Goal: Task Accomplishment & Management: Manage account settings

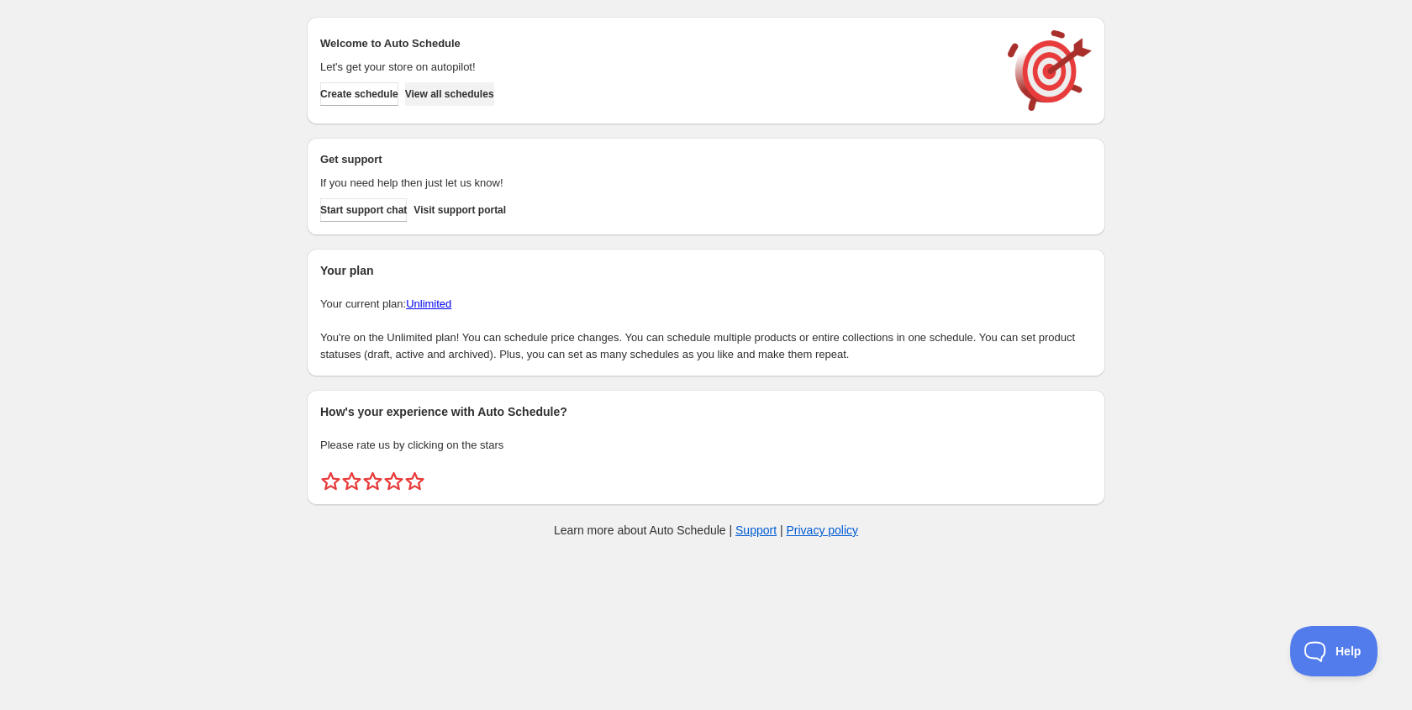
click at [487, 97] on span "View all schedules" at bounding box center [449, 93] width 89 height 13
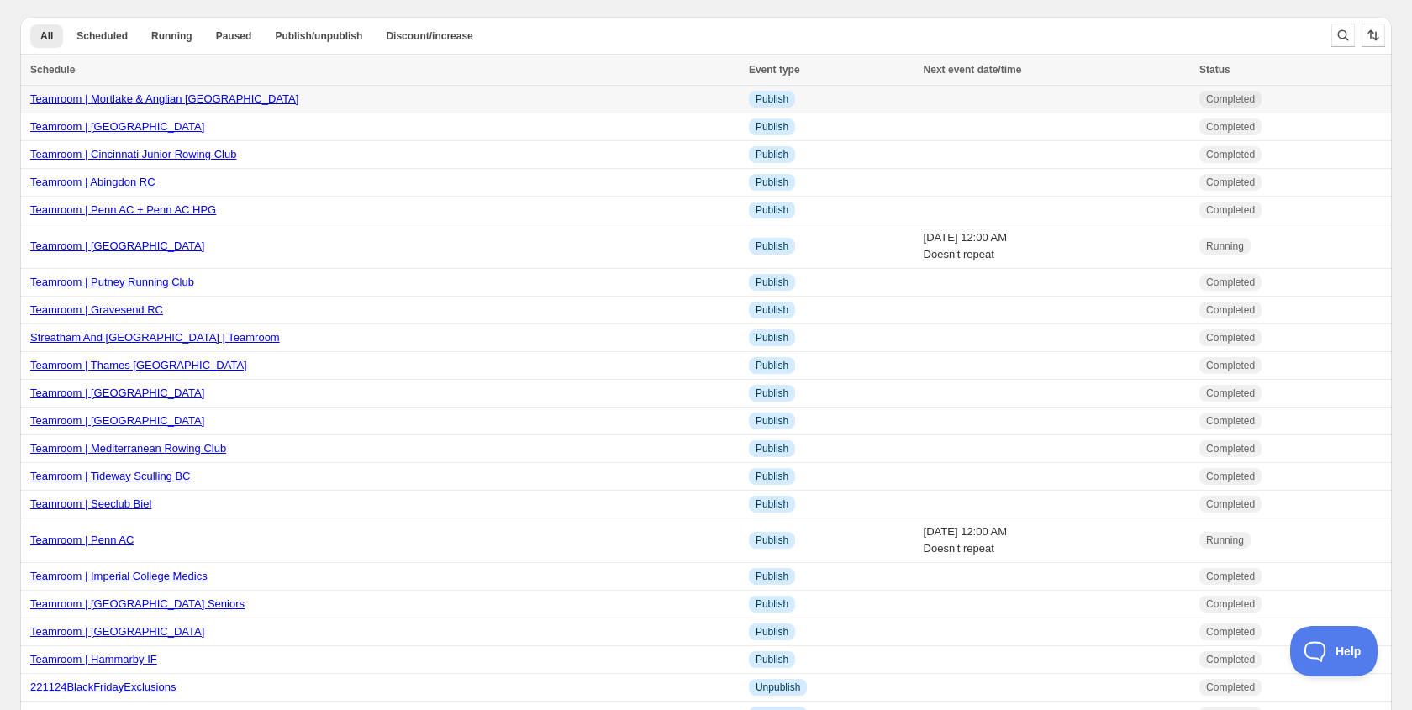
click at [140, 105] on link "Teamroom | Mortlake & Anglian BC" at bounding box center [164, 98] width 268 height 13
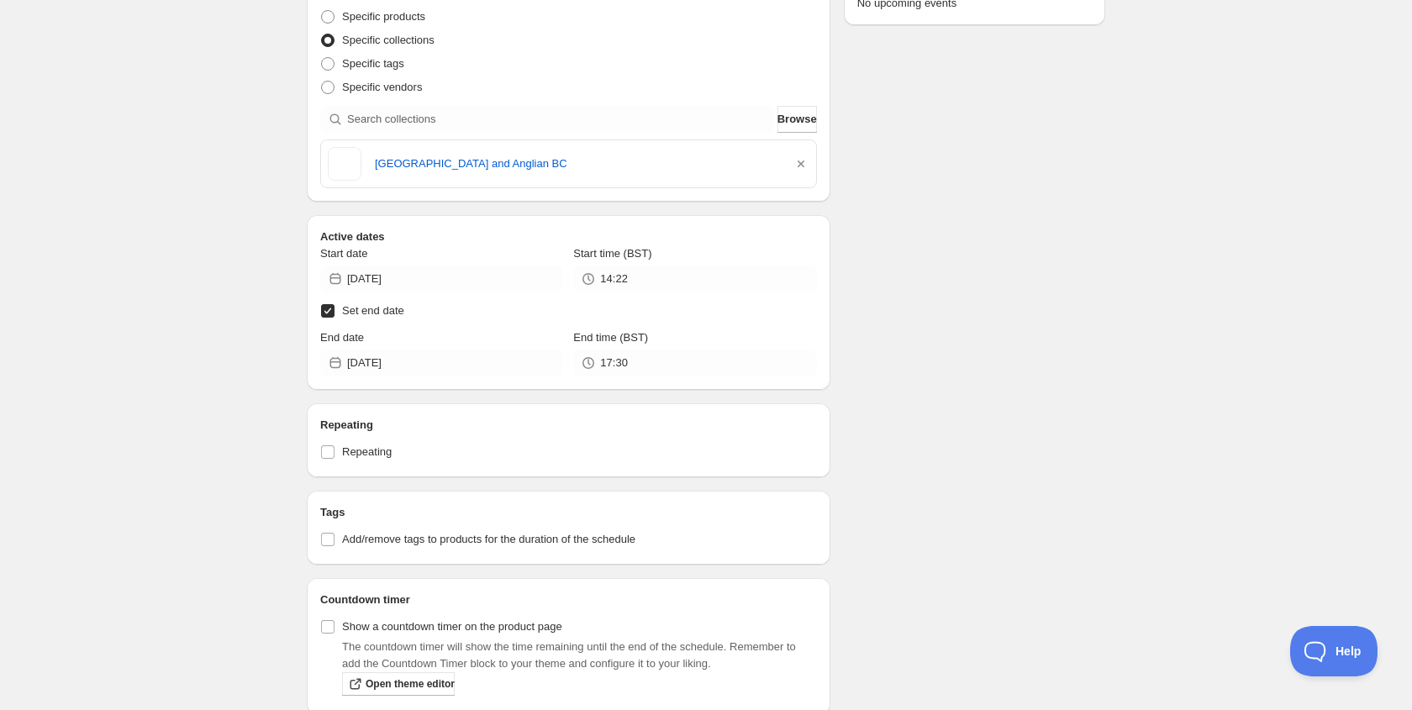
scroll to position [625, 0]
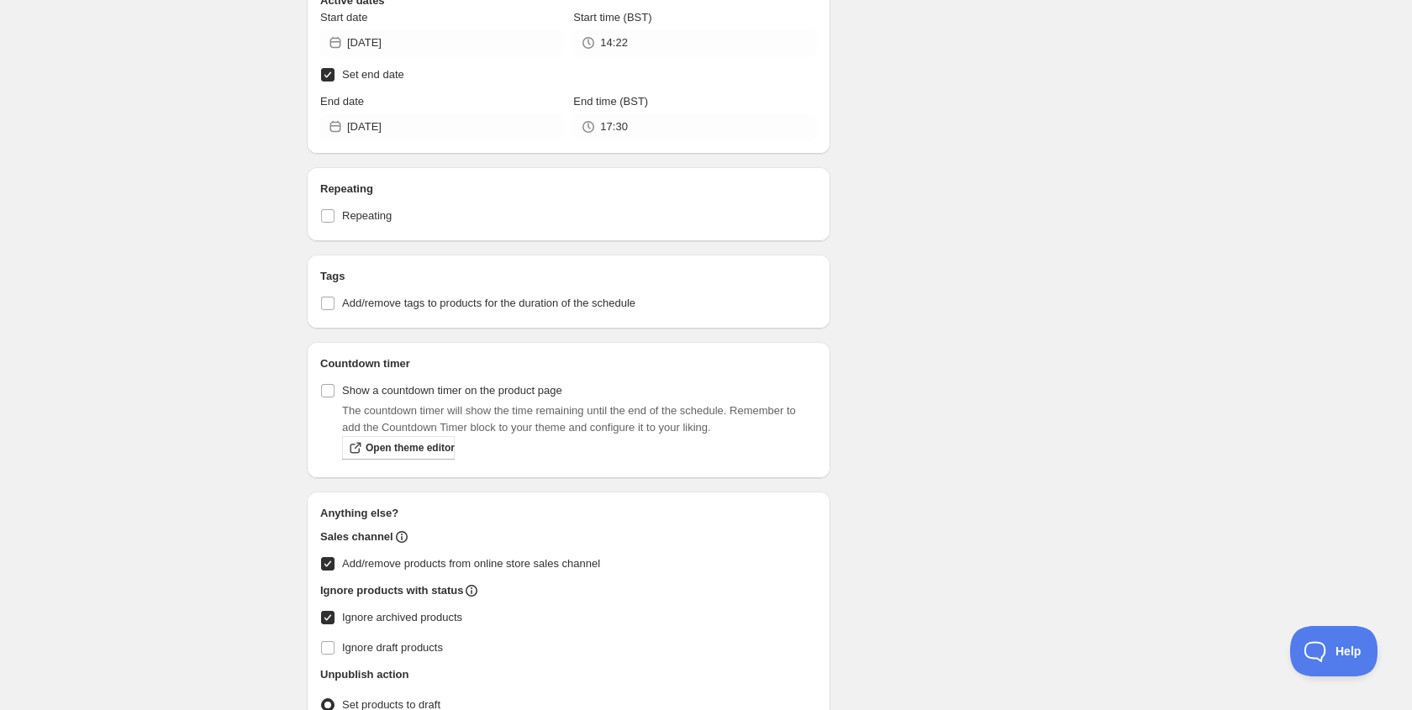
type input "18:00"
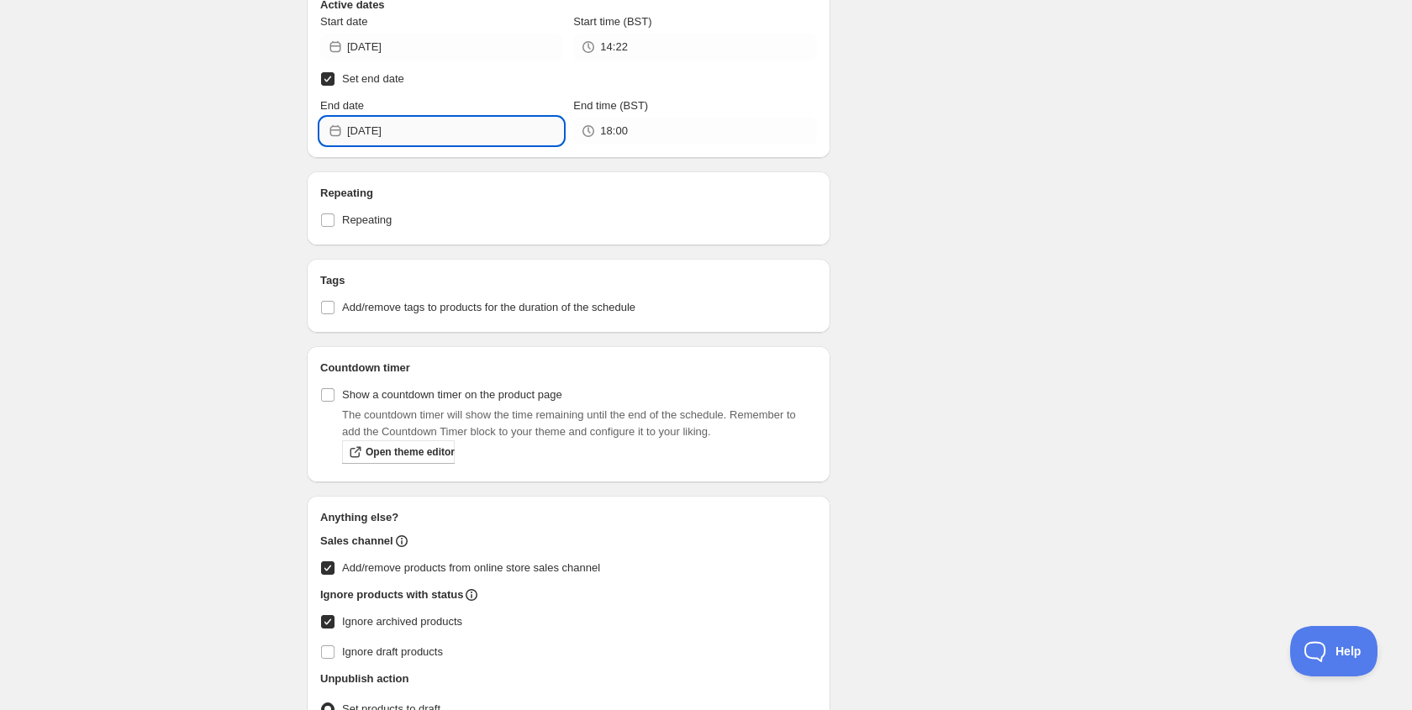
click at [430, 134] on input "2025-10-08" at bounding box center [455, 131] width 216 height 27
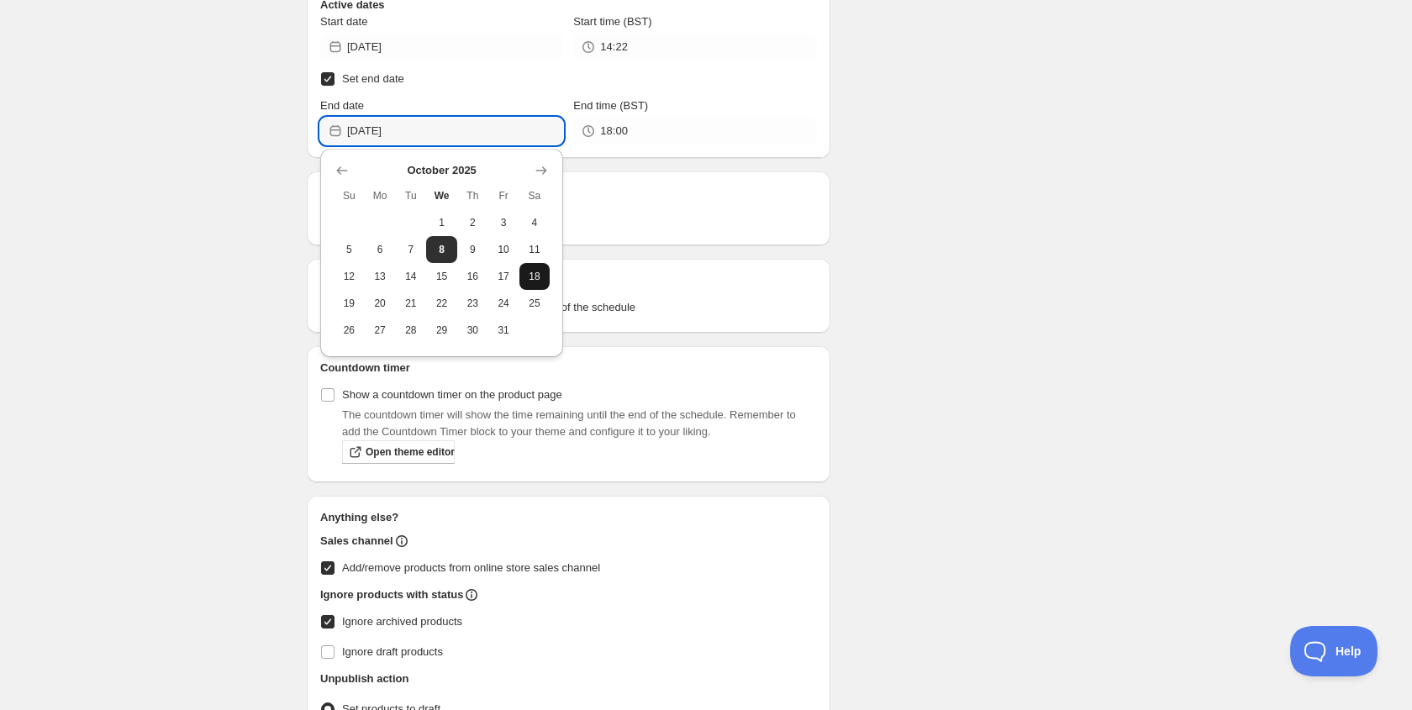
click at [546, 282] on button "18" at bounding box center [534, 276] width 31 height 27
type input "2025-10-18"
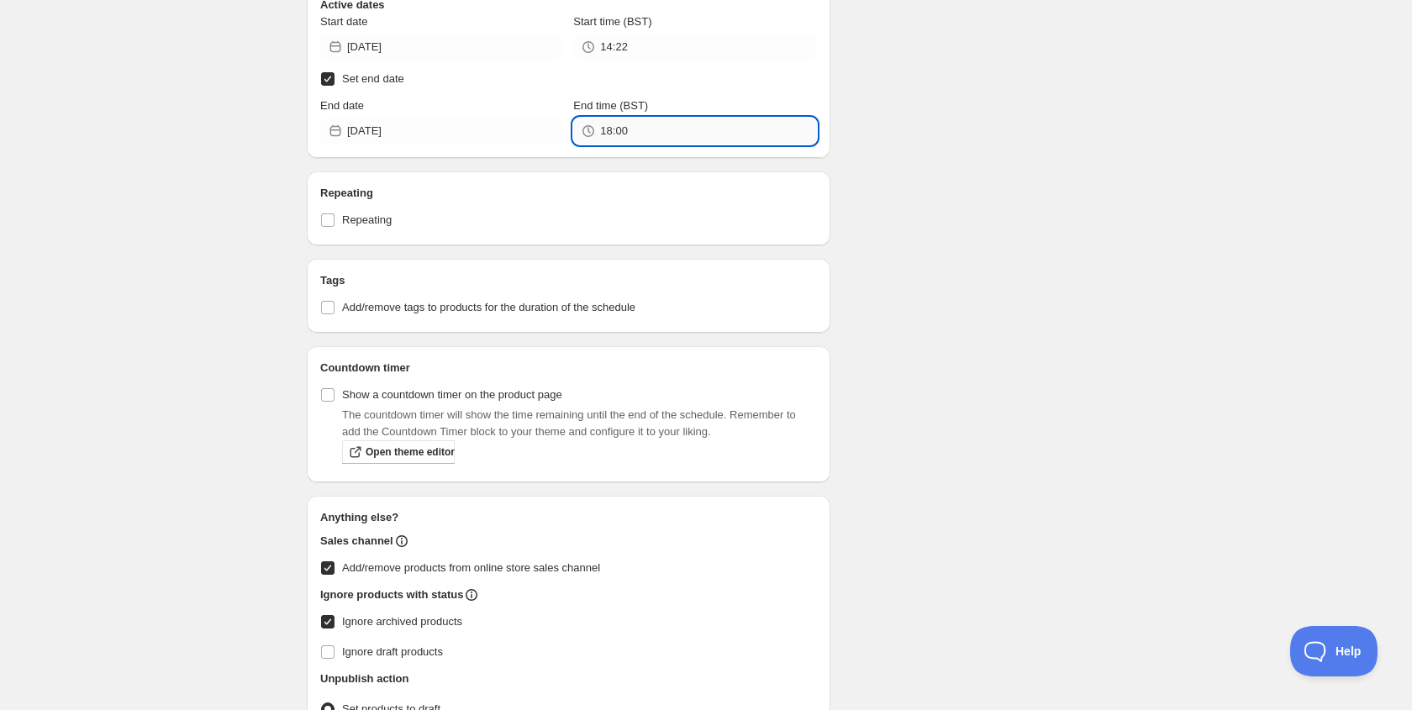
click at [637, 139] on input "18:00" at bounding box center [708, 131] width 216 height 27
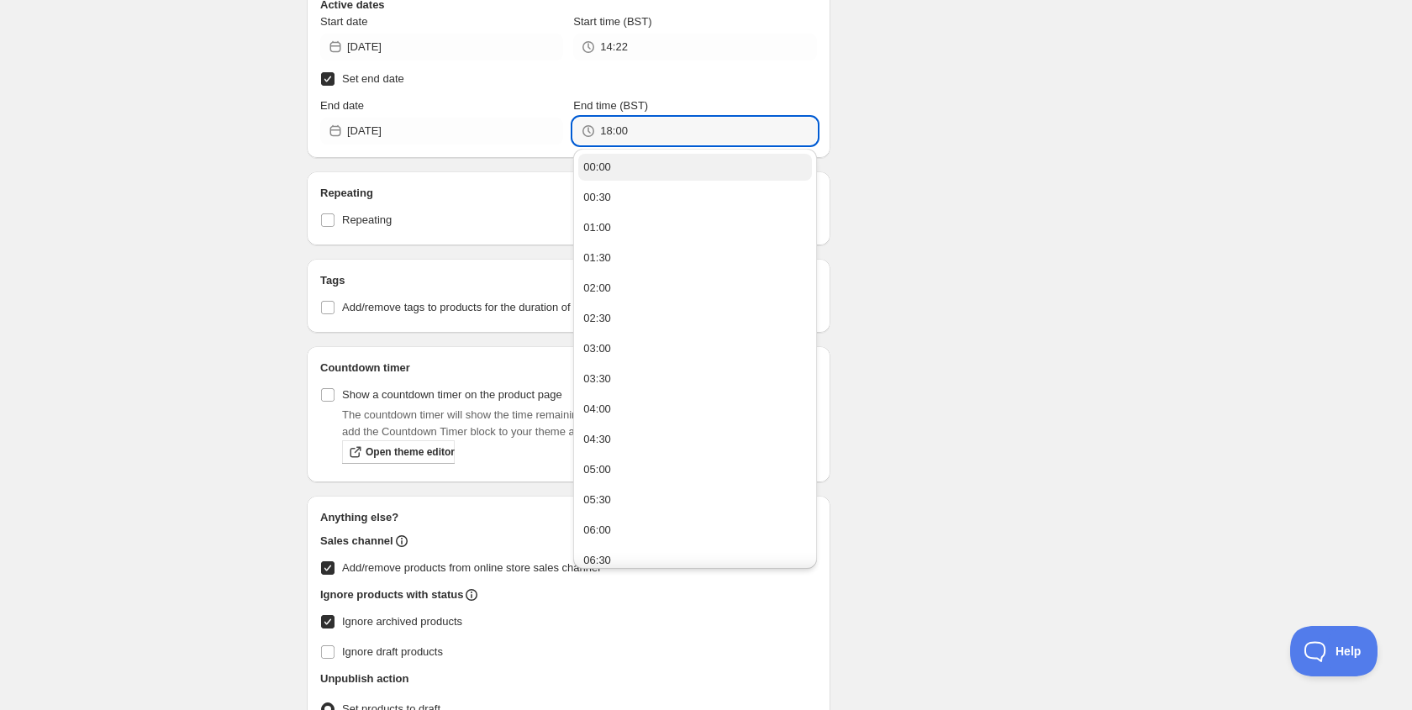
click at [624, 165] on button "00:00" at bounding box center [694, 167] width 233 height 27
type input "00:00"
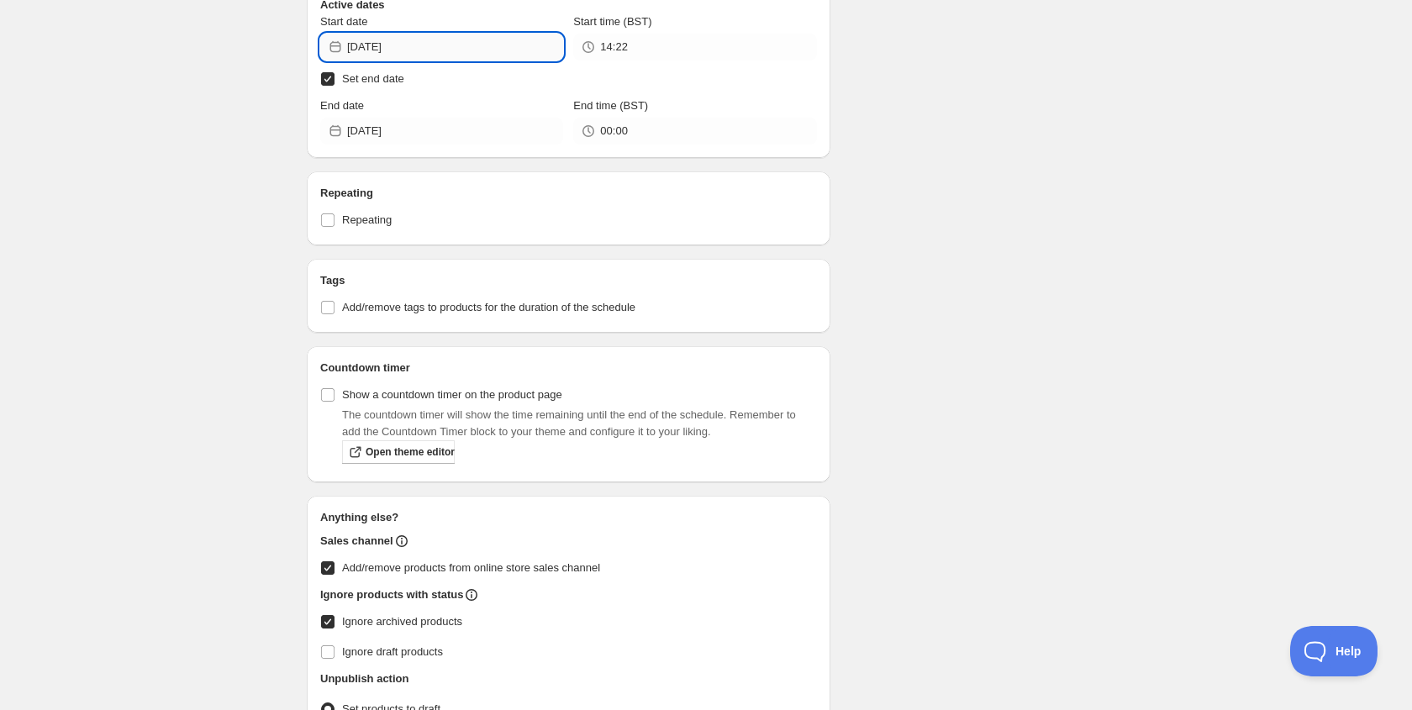
click at [482, 57] on input "2025-09-18" at bounding box center [455, 47] width 216 height 27
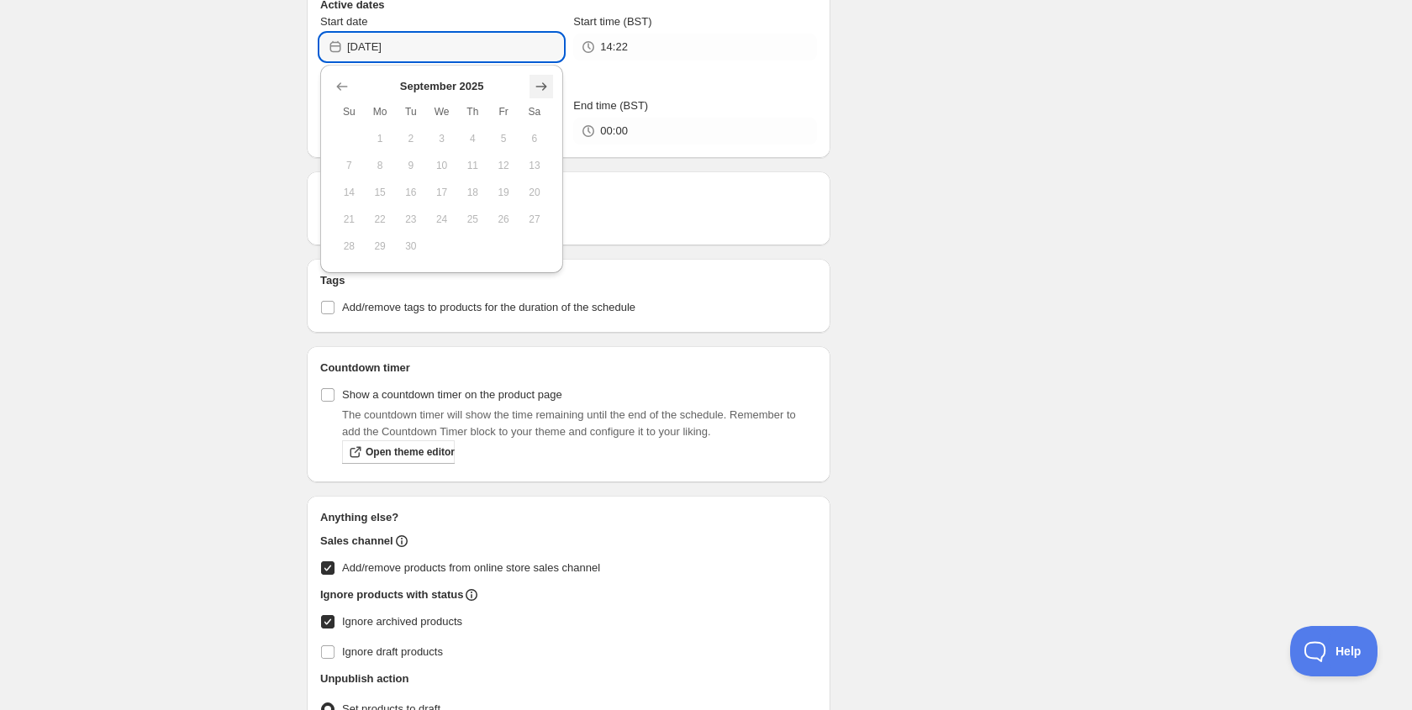
click at [537, 92] on icon "Show next month, October 2025" at bounding box center [541, 86] width 17 height 17
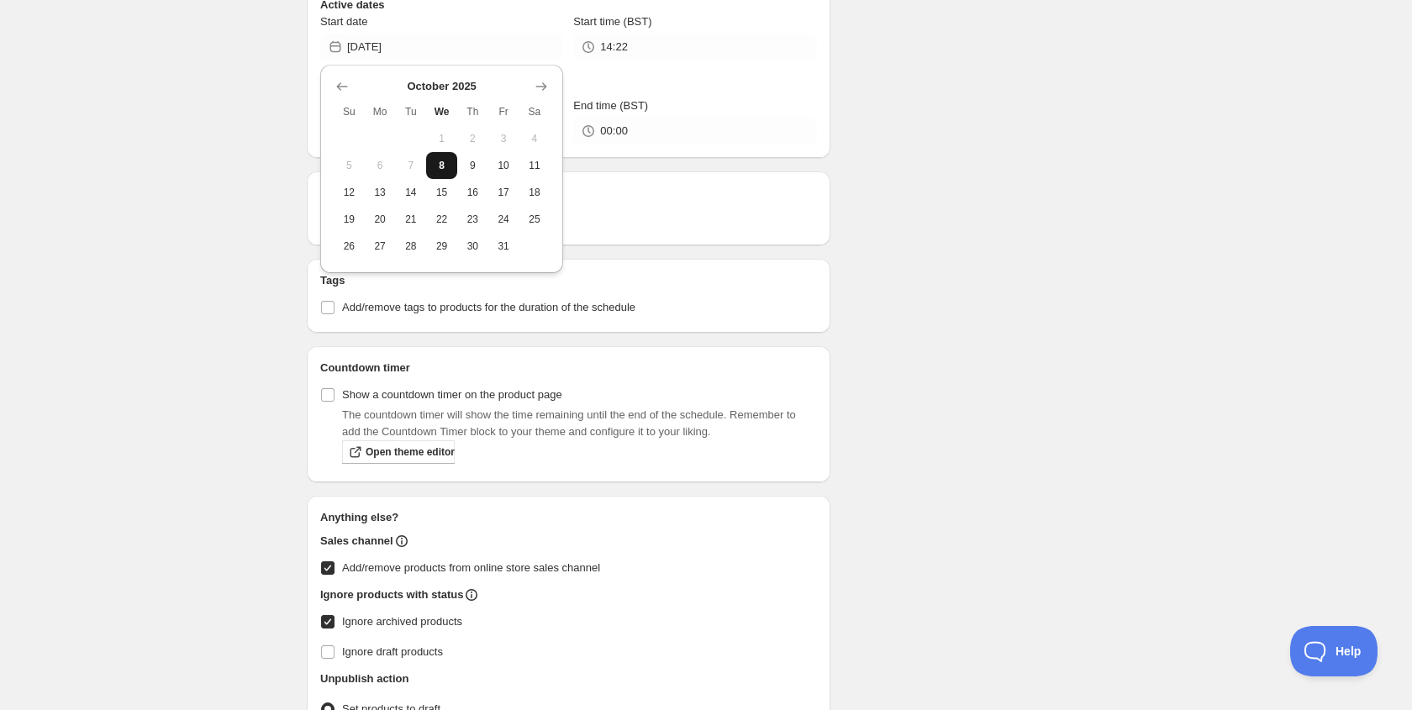
click at [450, 164] on span "8" at bounding box center [442, 165] width 18 height 13
type input "2025-10-08"
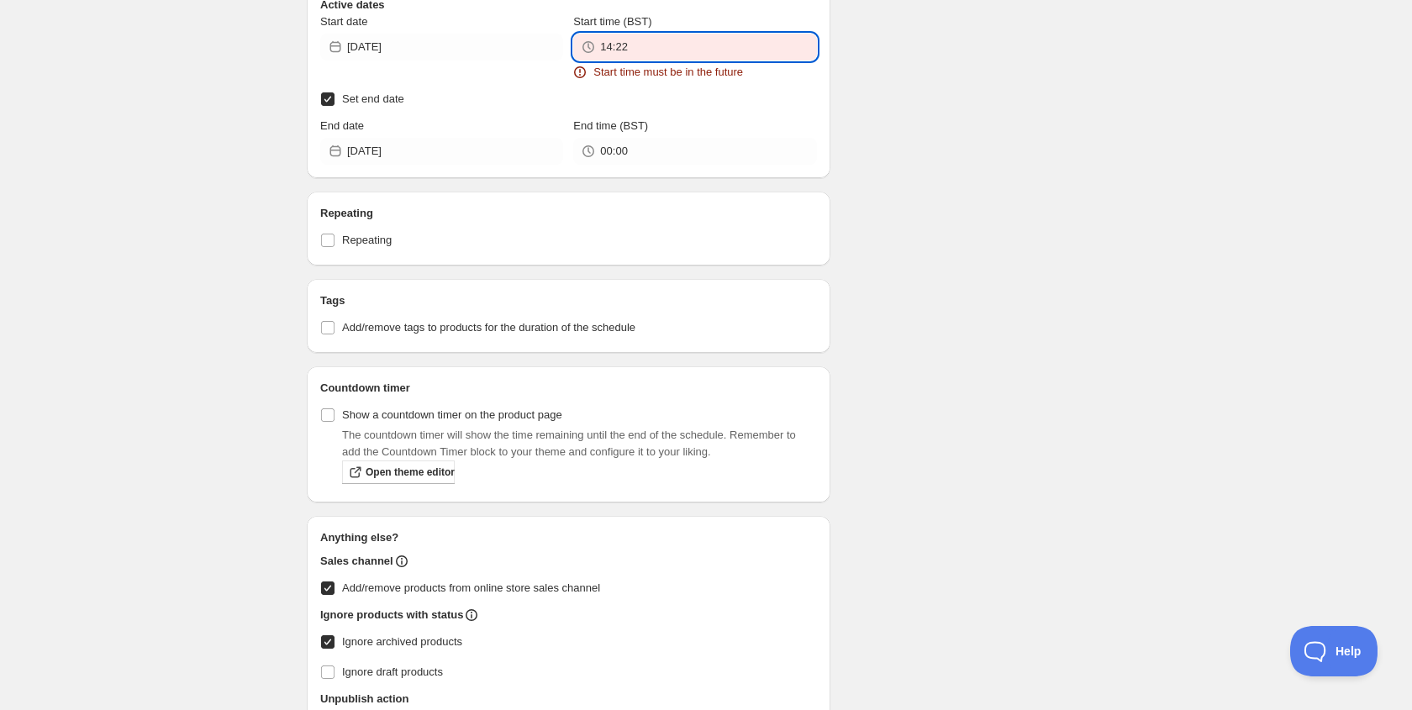
click at [648, 43] on input "14:22" at bounding box center [708, 47] width 216 height 27
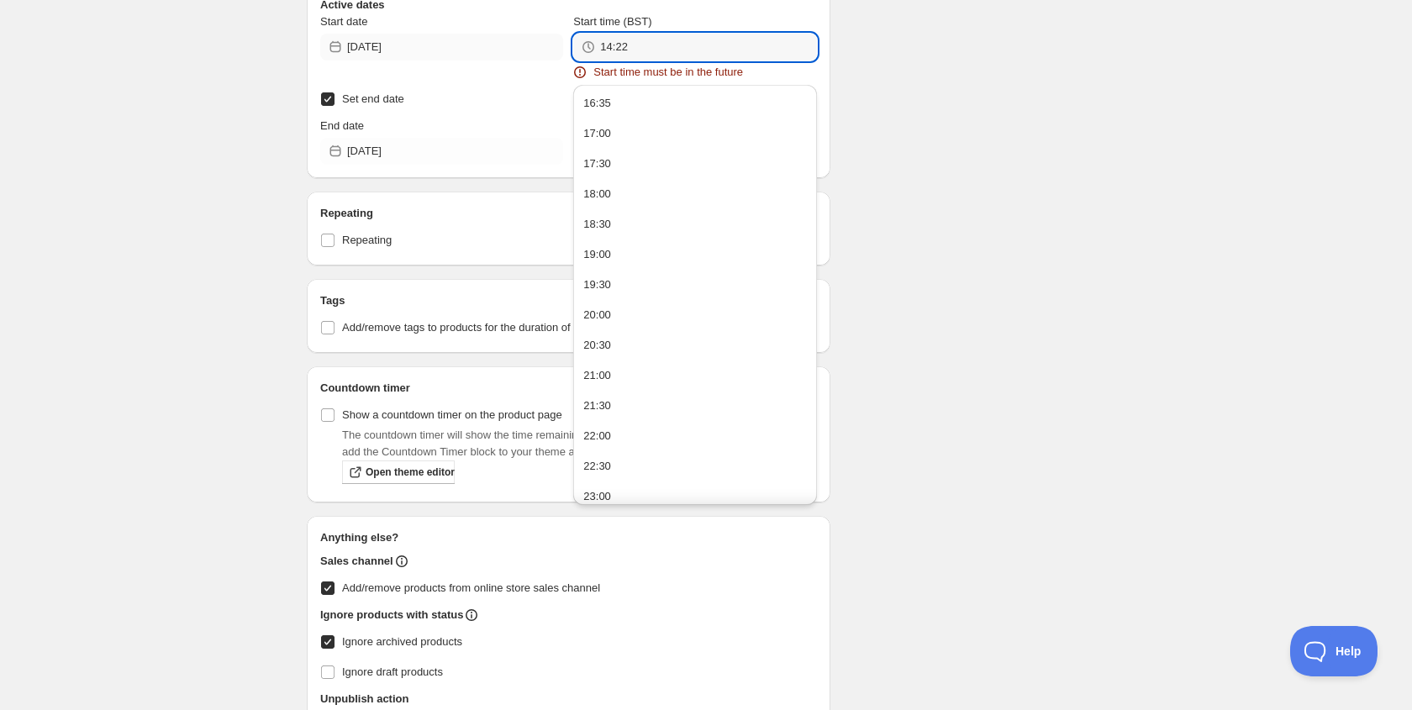
drag, startPoint x: 645, startPoint y: 43, endPoint x: 519, endPoint y: 41, distance: 126.1
click at [519, 41] on div "Start date 2025-10-08 Start time (BST) 14:22 Start time must be in the future" at bounding box center [568, 46] width 497 height 67
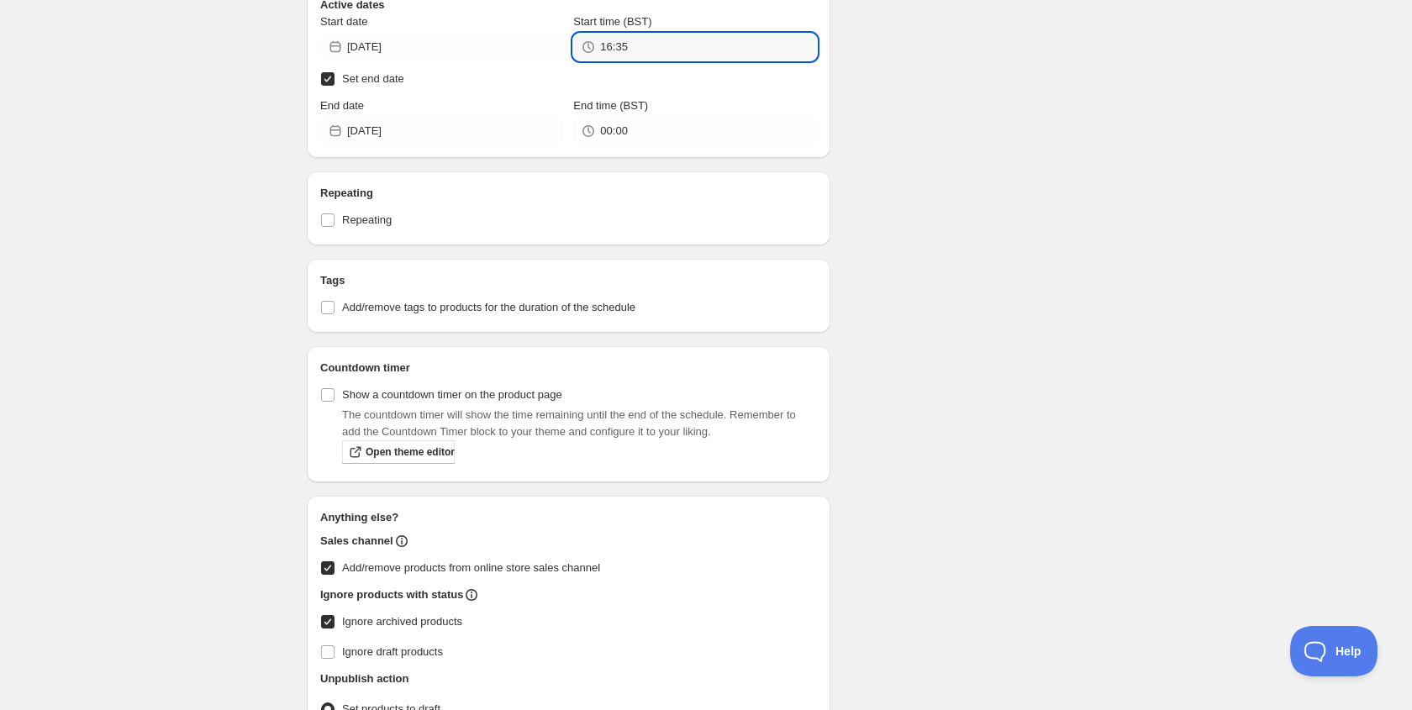
type input "16:35"
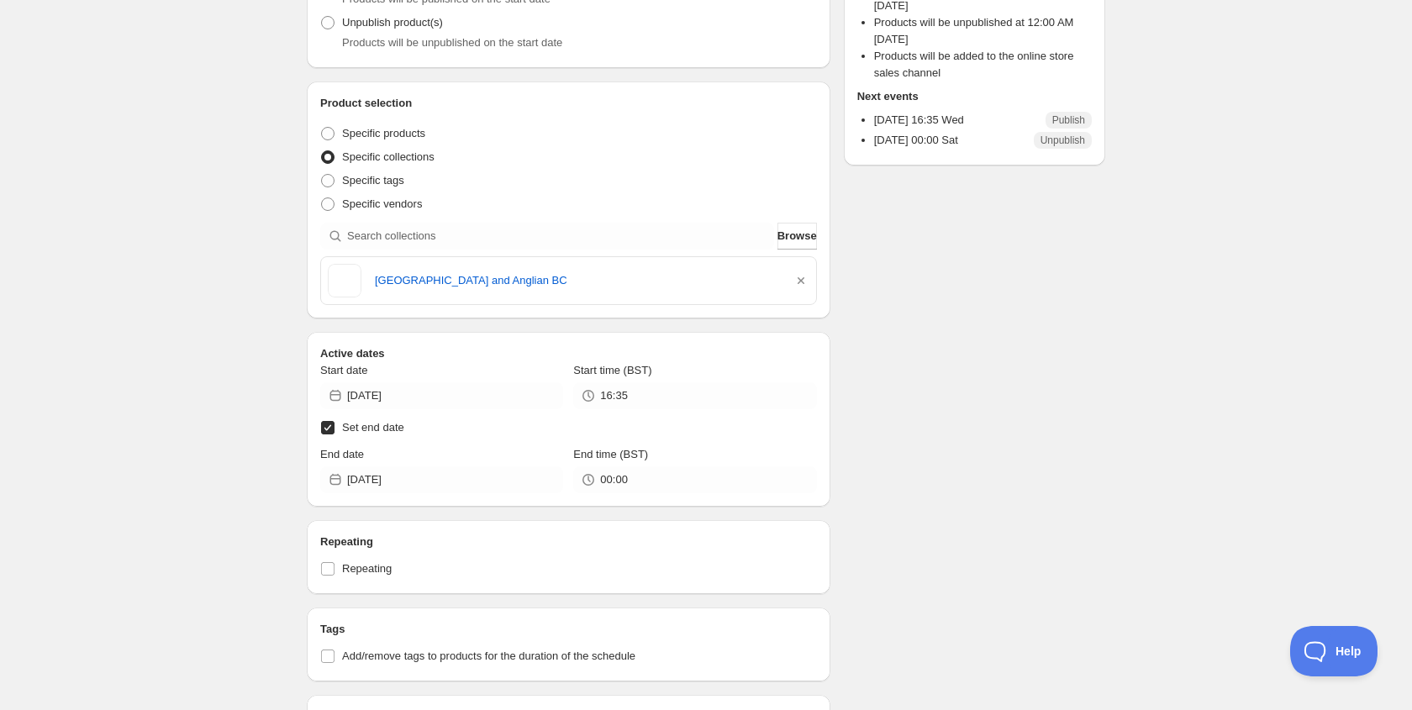
scroll to position [0, 0]
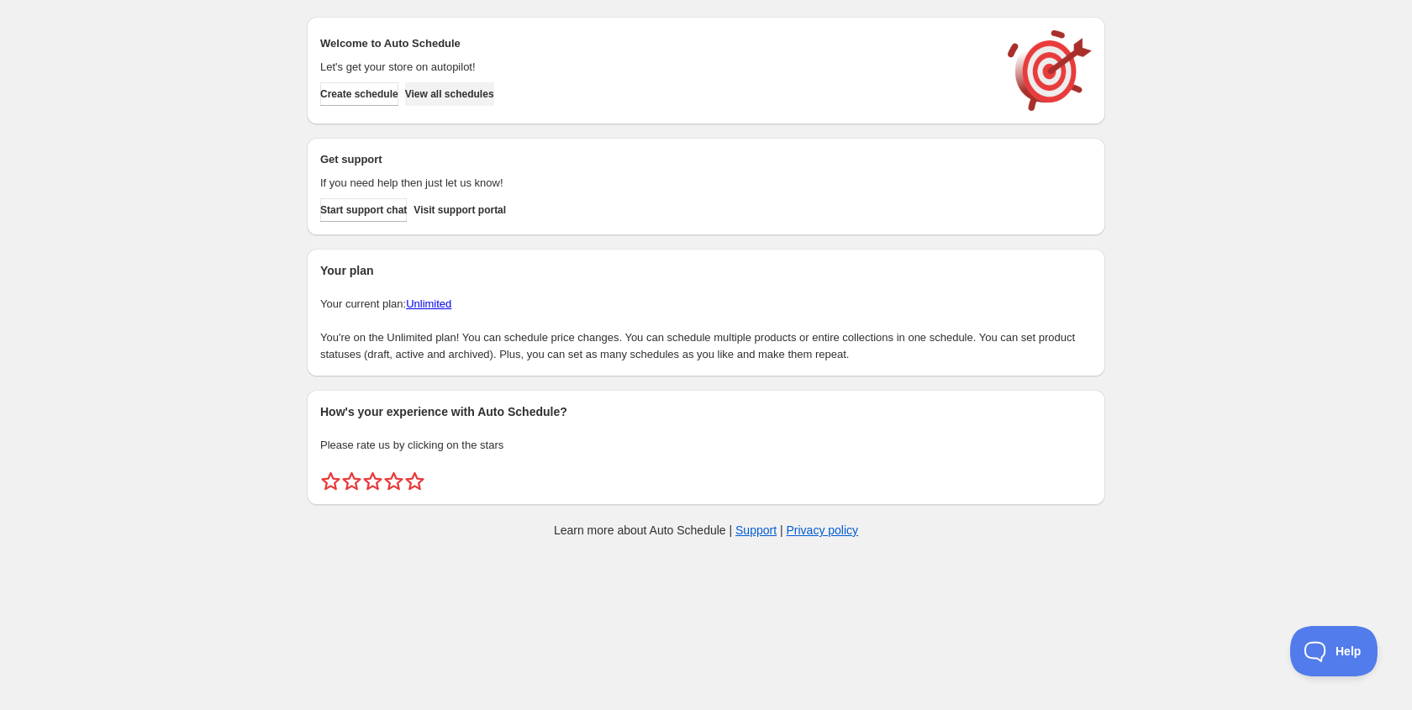
click at [473, 83] on button "View all schedules" at bounding box center [449, 94] width 89 height 24
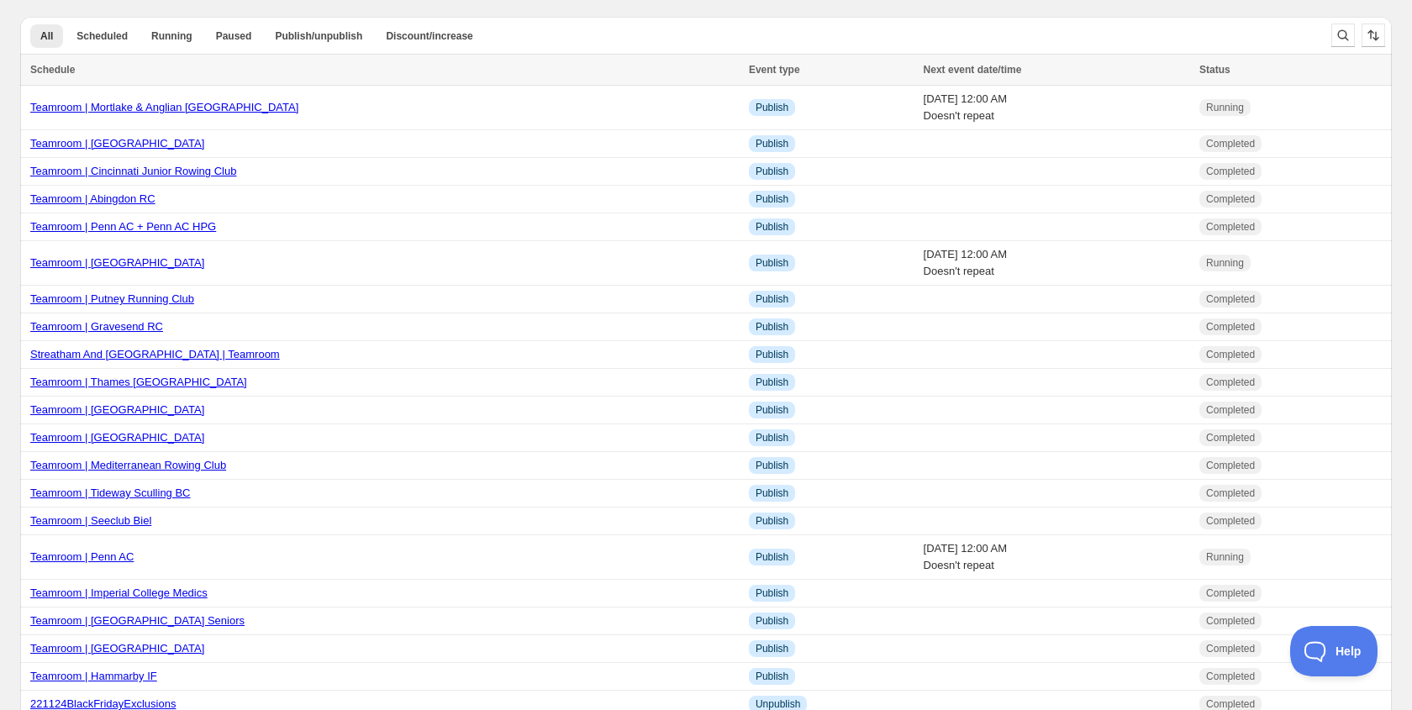
click at [1349, 22] on div at bounding box center [1357, 35] width 67 height 34
click at [1329, 43] on div at bounding box center [1357, 35] width 67 height 34
click at [1344, 36] on icon "Search and filter results" at bounding box center [1342, 35] width 17 height 17
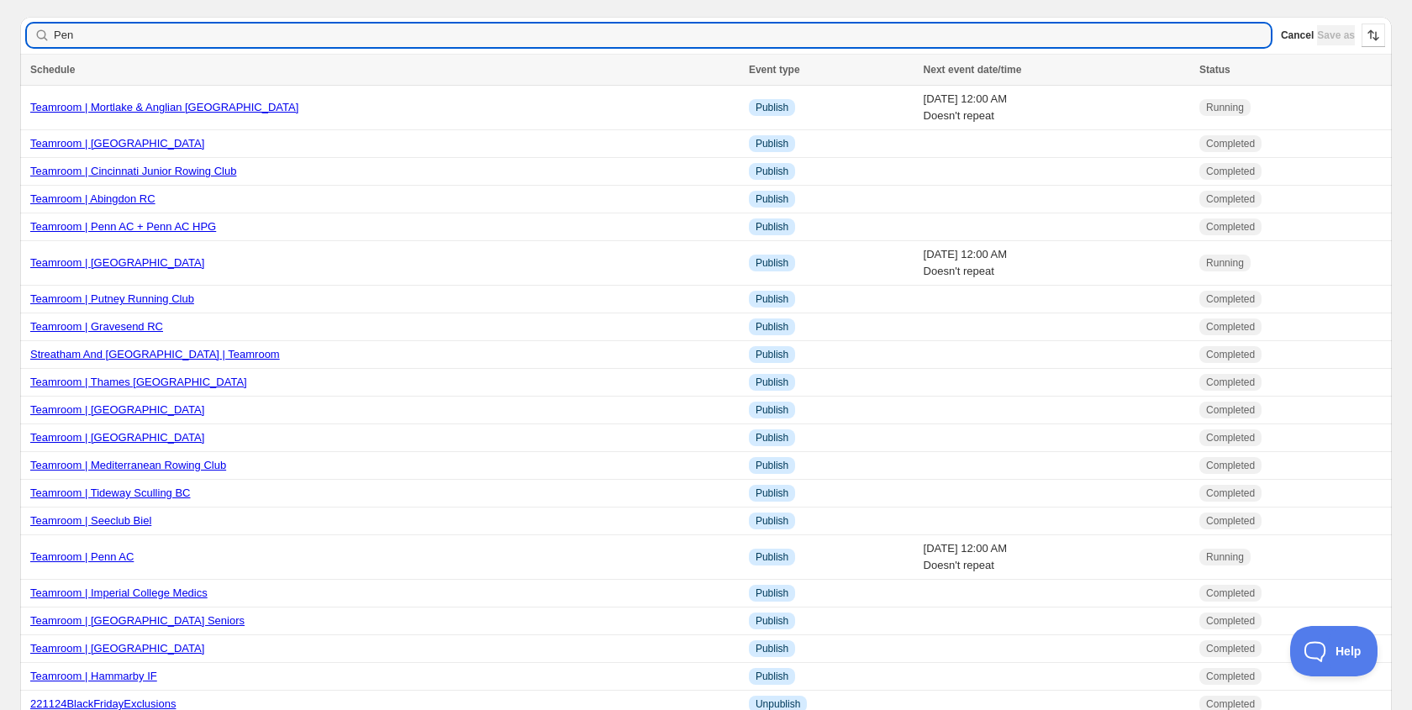
type input "Penn"
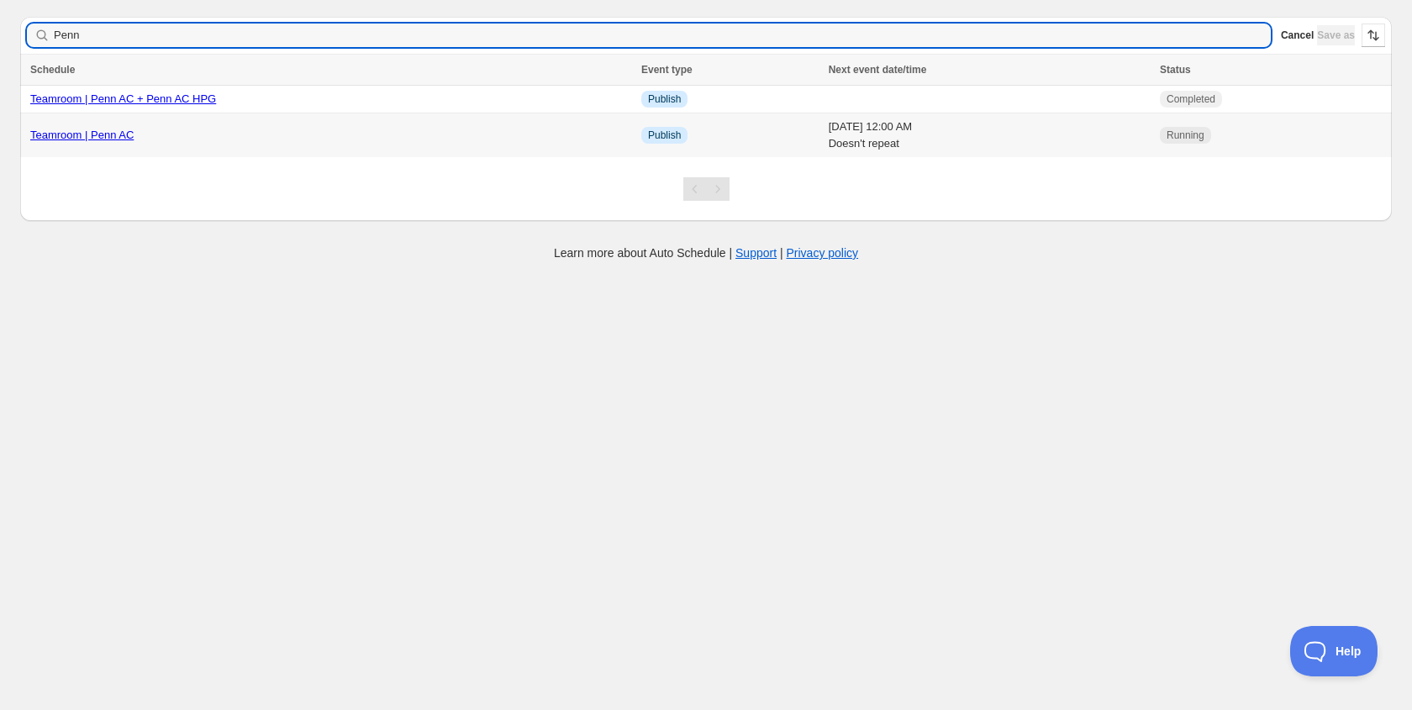
click at [103, 139] on link "Teamroom | Penn AC" at bounding box center [81, 135] width 103 height 13
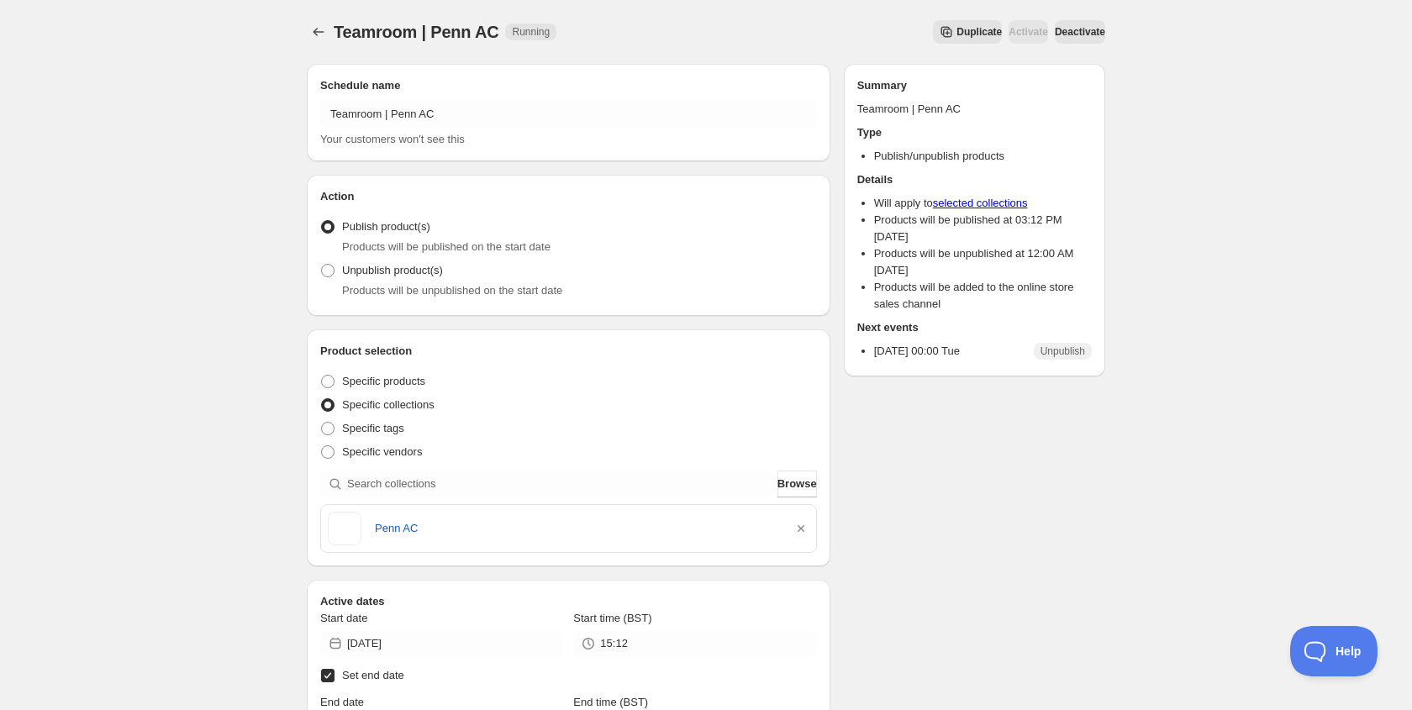
click at [1081, 20] on button "Deactivate" at bounding box center [1080, 32] width 50 height 24
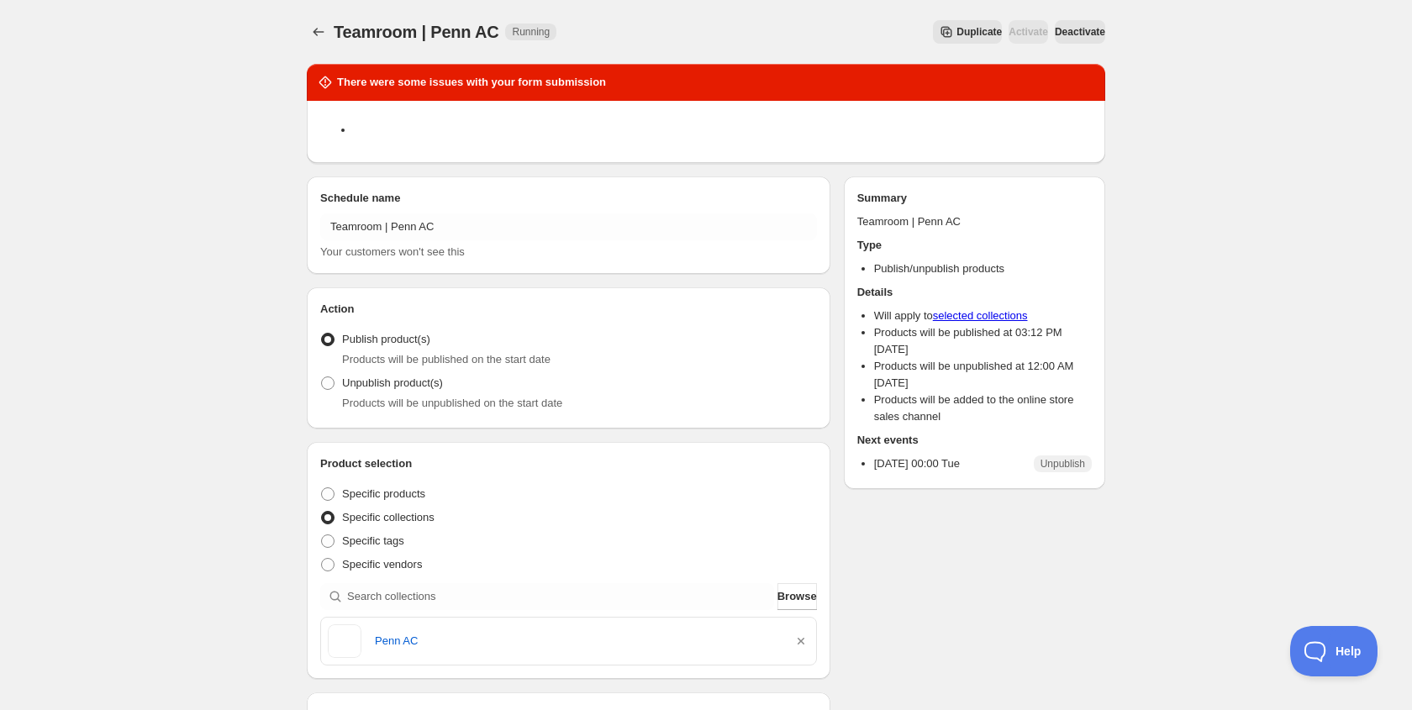
click at [330, 34] on div at bounding box center [320, 32] width 27 height 24
click at [326, 32] on icon "Schedules" at bounding box center [318, 32] width 17 height 17
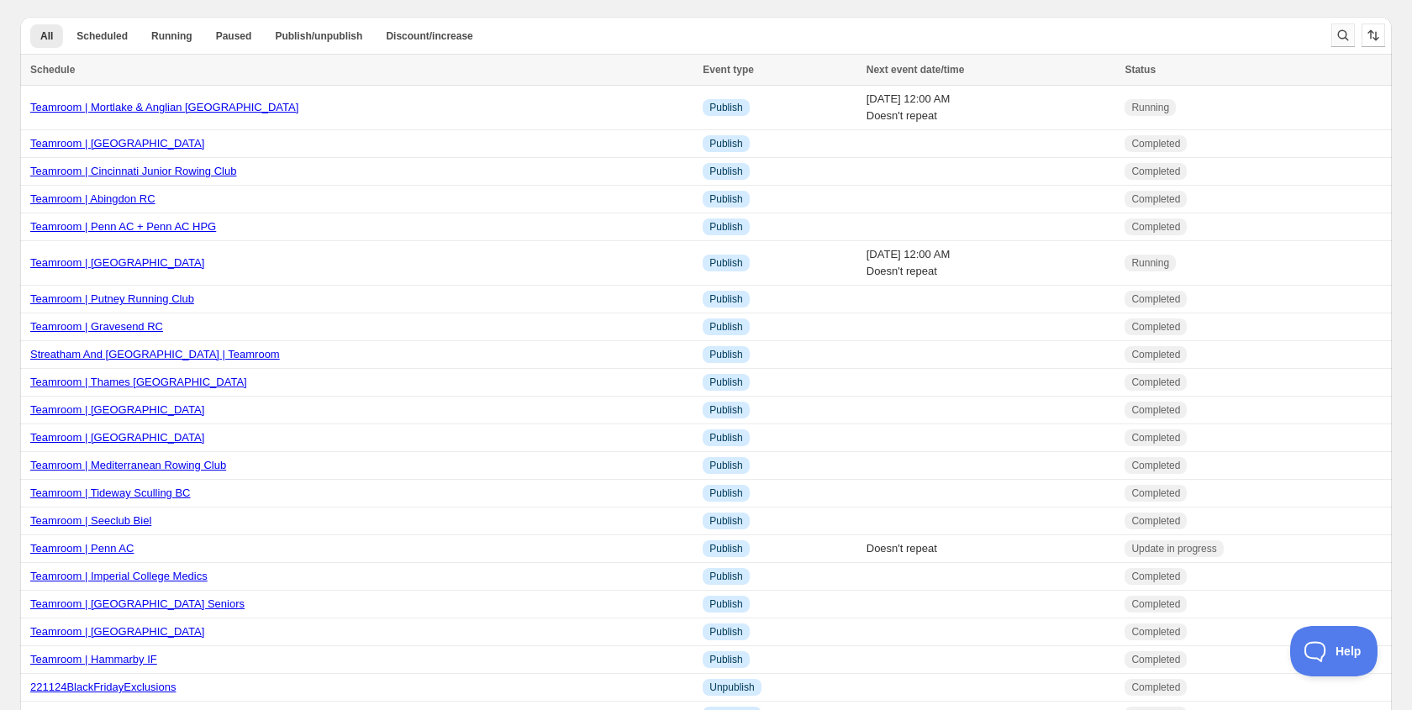
click at [1351, 43] on button "Search and filter results" at bounding box center [1343, 36] width 24 height 24
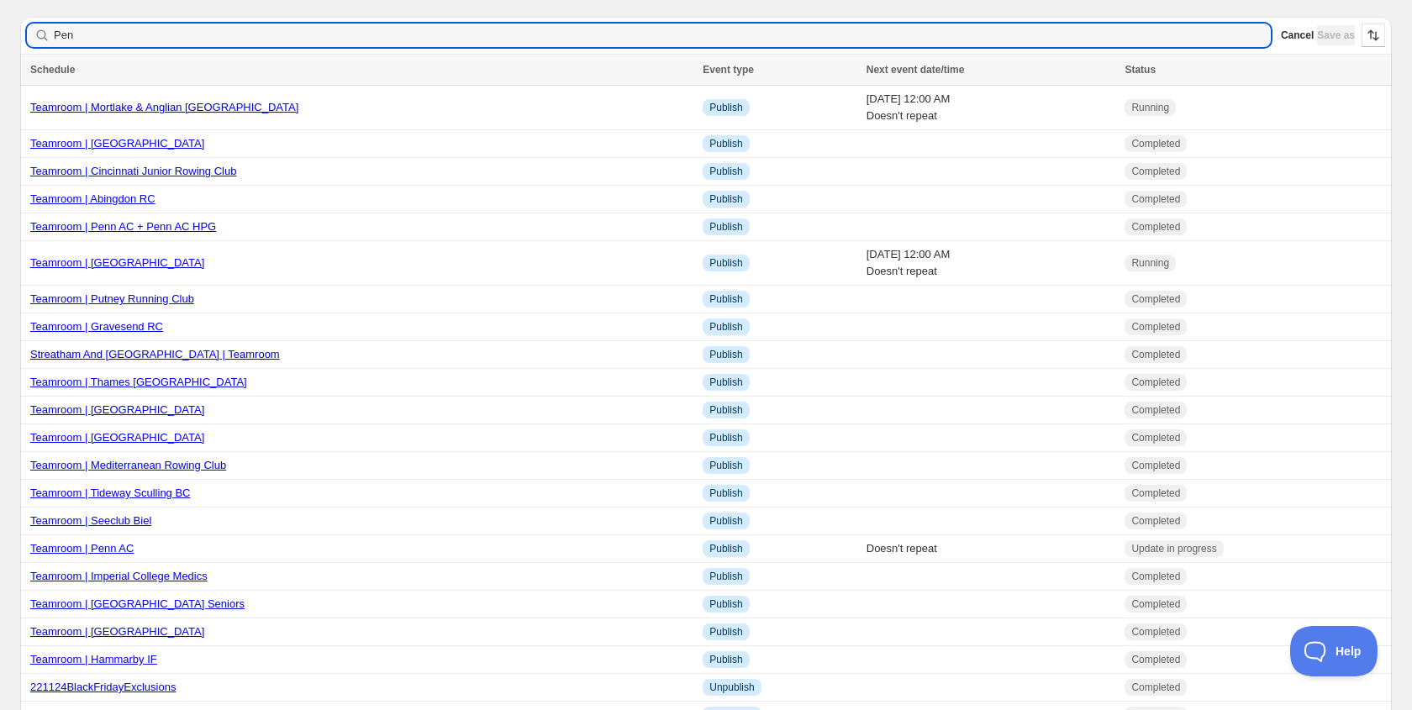
type input "Penn"
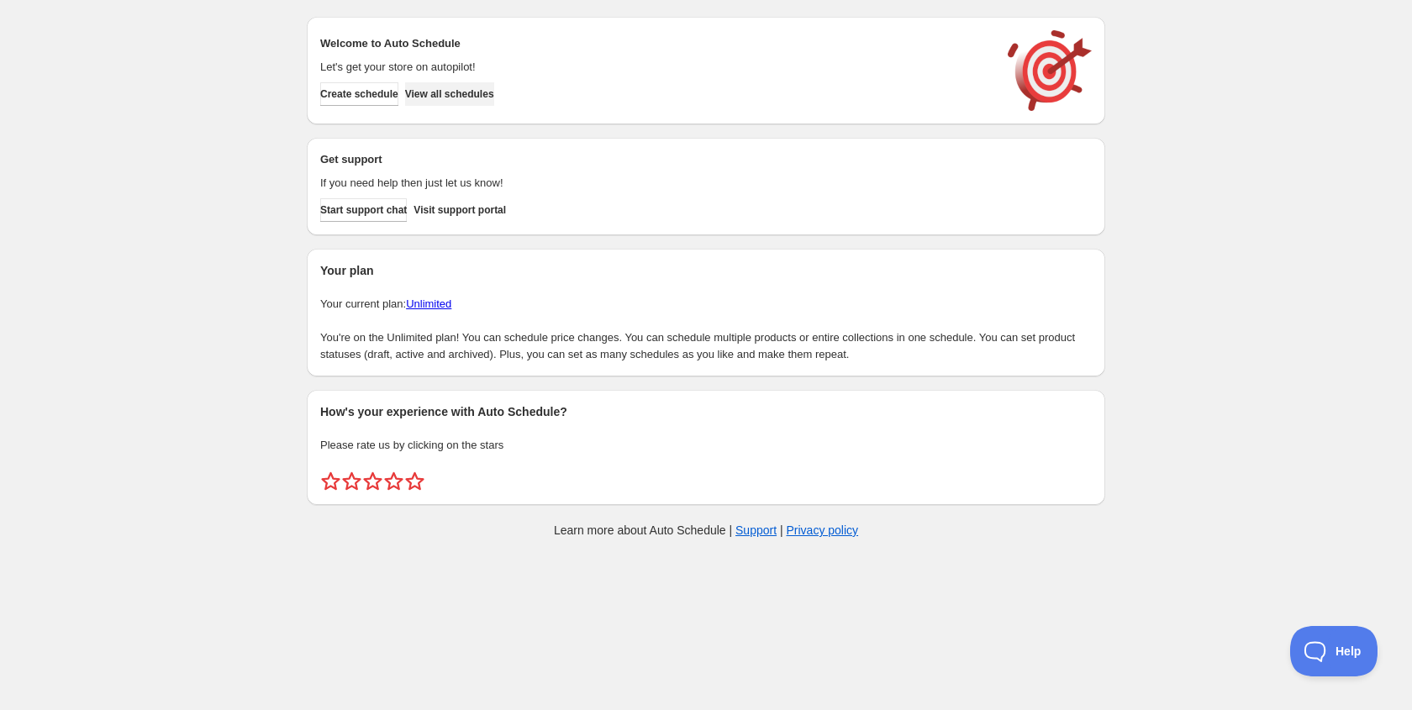
click at [494, 102] on button "View all schedules" at bounding box center [449, 94] width 89 height 24
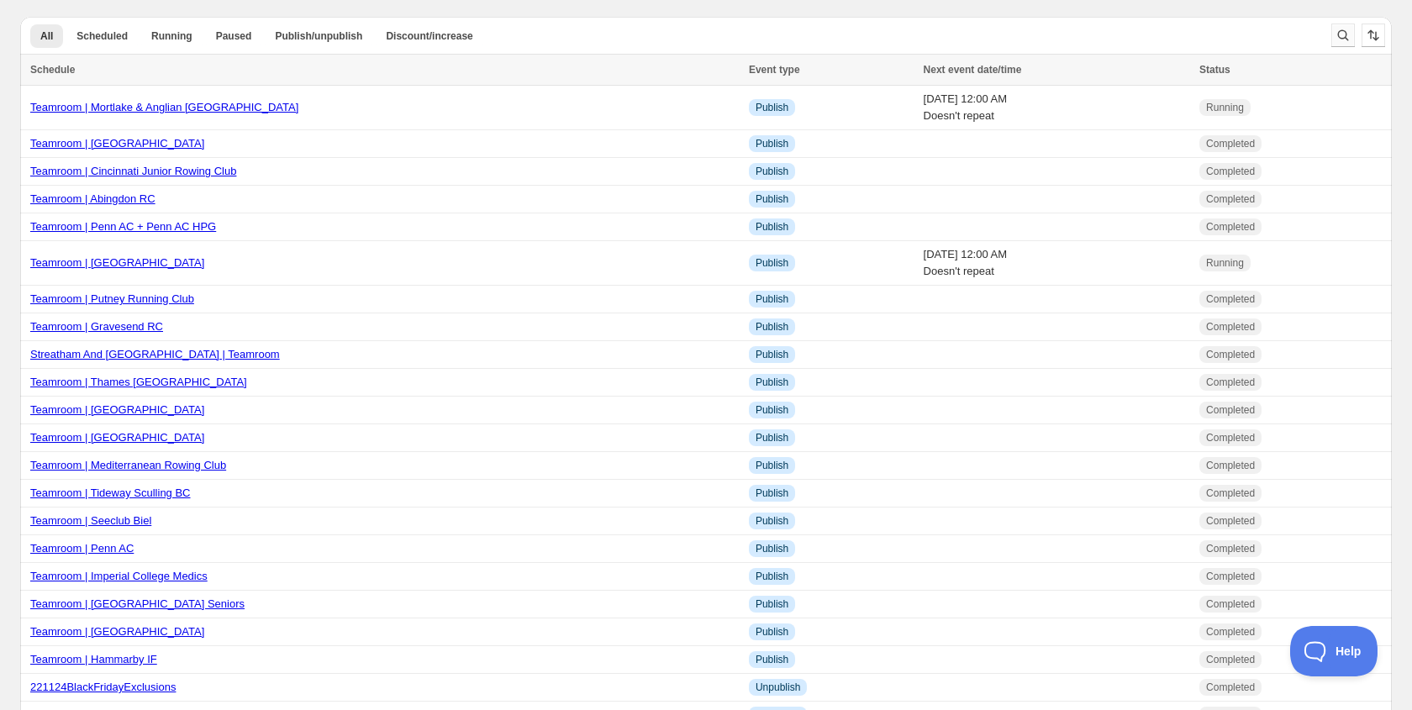
click at [1341, 31] on icon "Search and filter results" at bounding box center [1342, 35] width 17 height 17
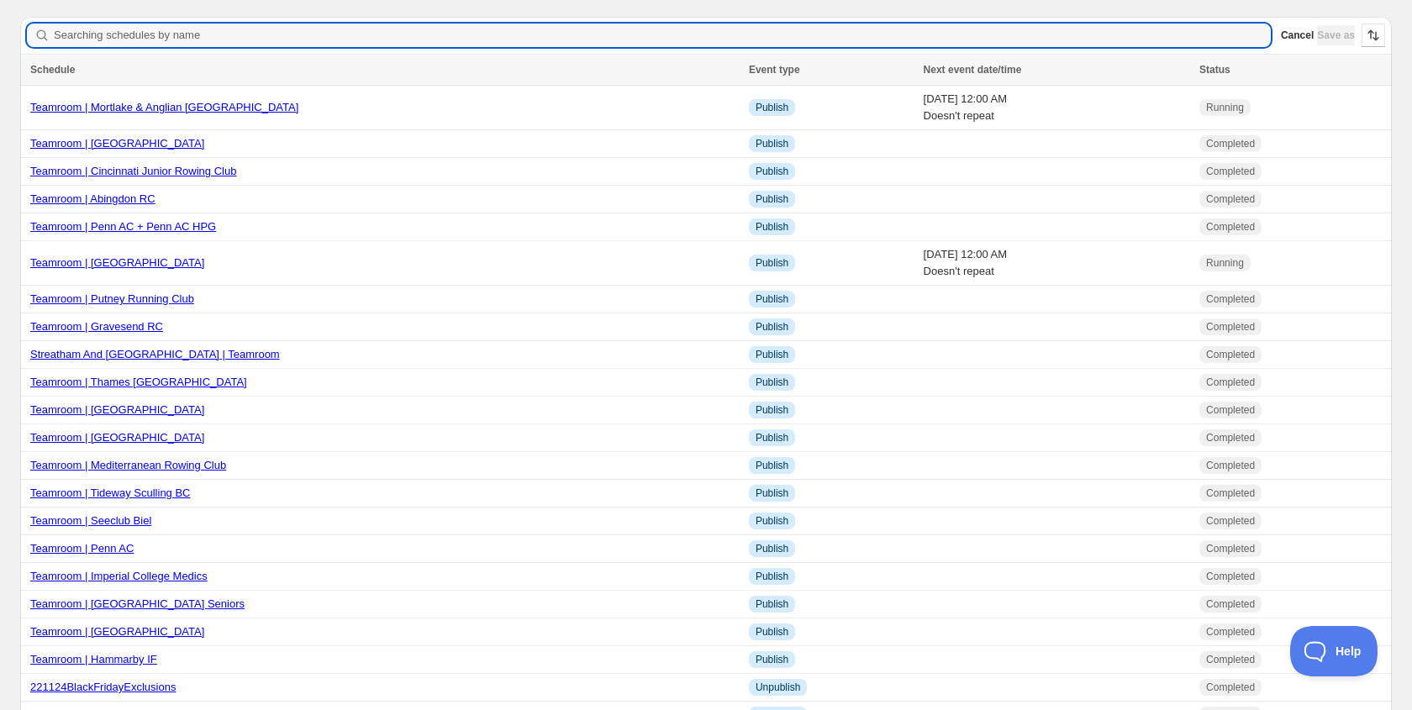
type input "American School London"
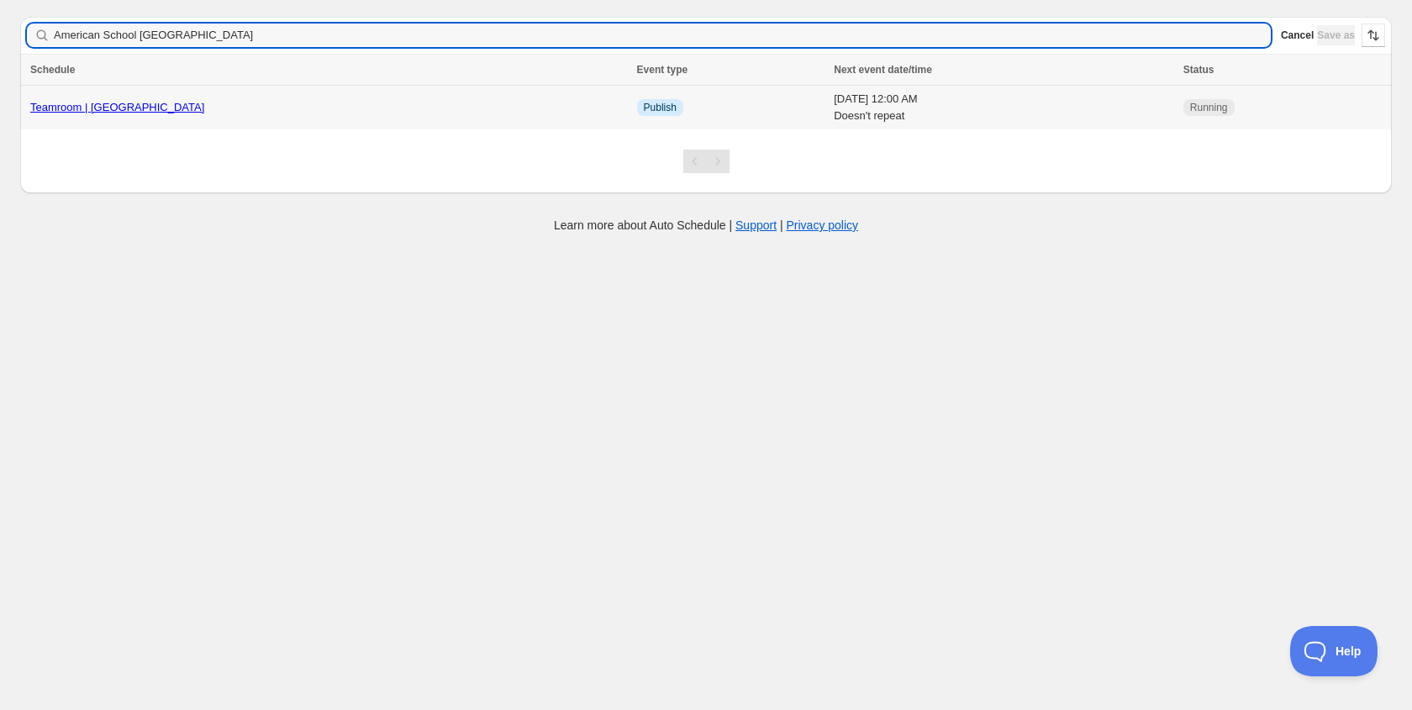
click at [199, 103] on link "Teamroom | American School London" at bounding box center [117, 107] width 174 height 13
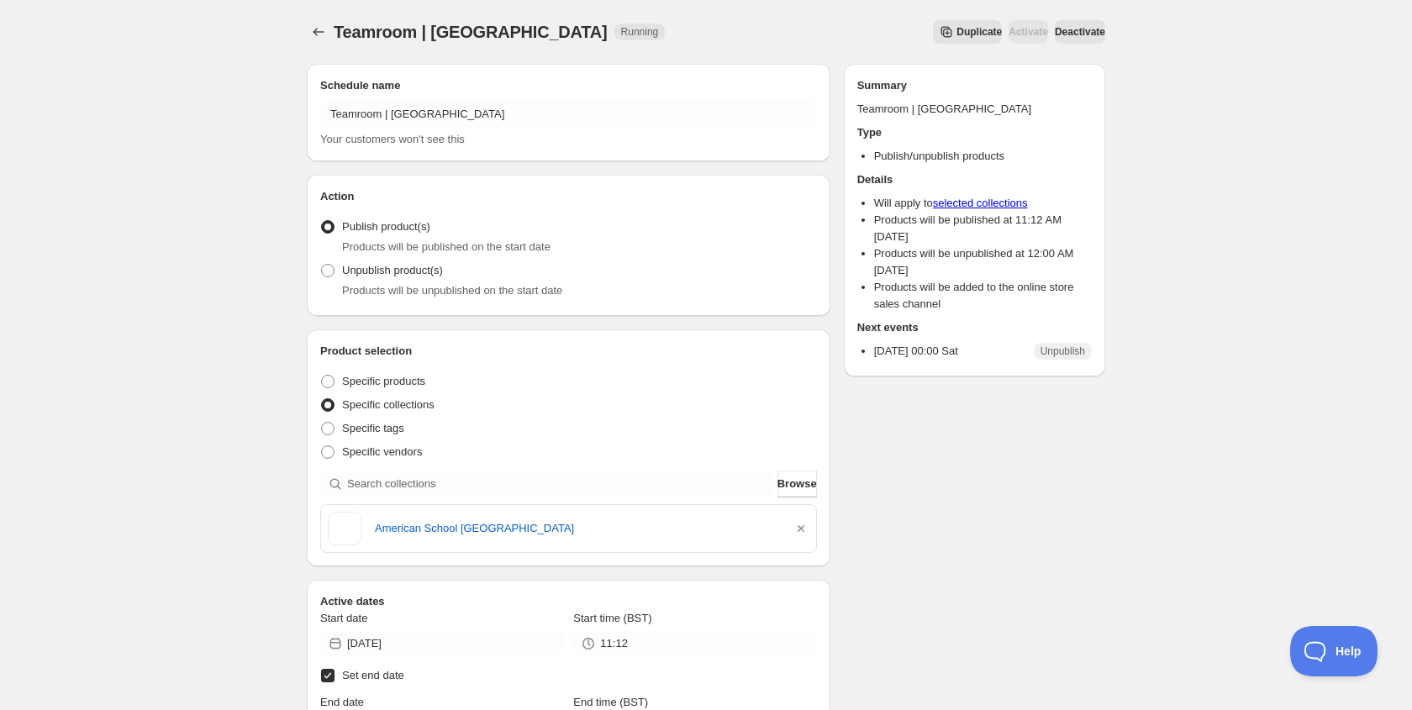
click at [1055, 32] on span "Deactivate" at bounding box center [1080, 31] width 50 height 13
type input "2025-10-08"
type input "18:30"
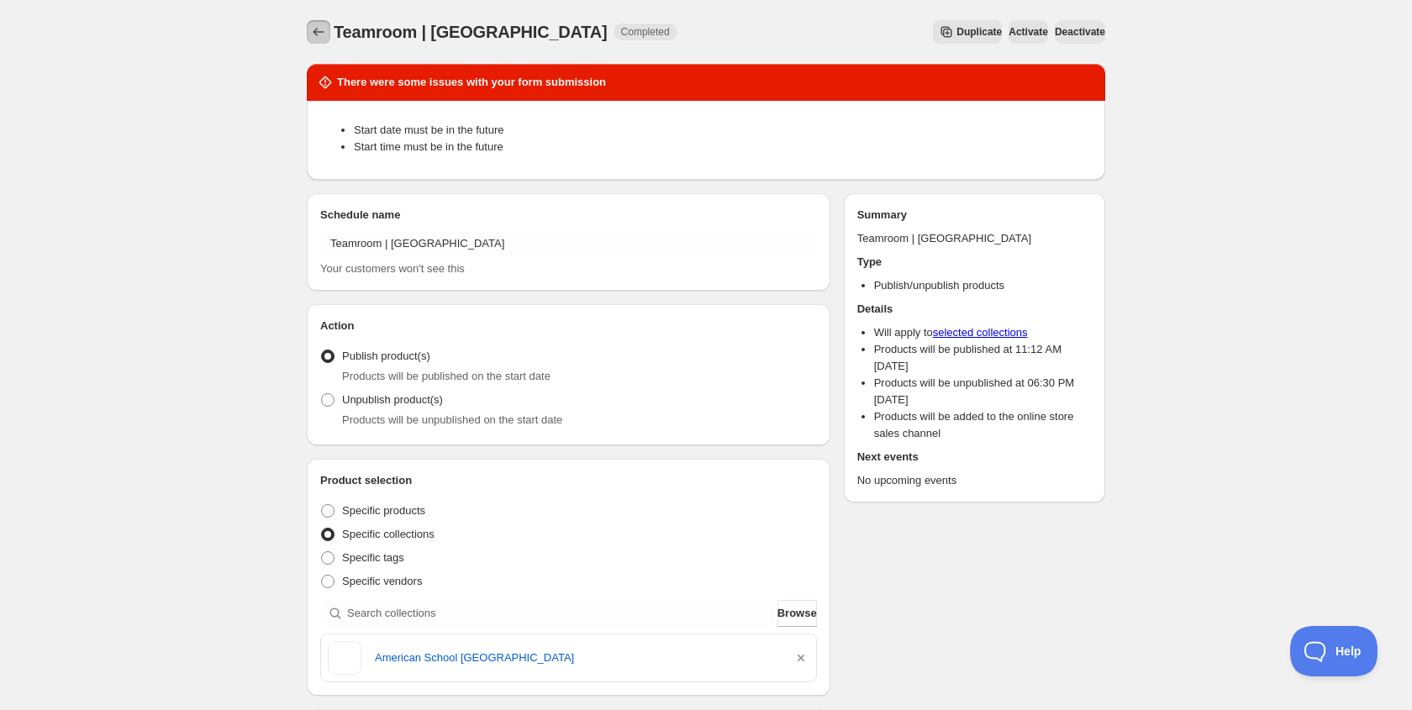
click at [315, 31] on icon "Schedules" at bounding box center [318, 32] width 11 height 8
